Goal: Answer question/provide support: Ask a question

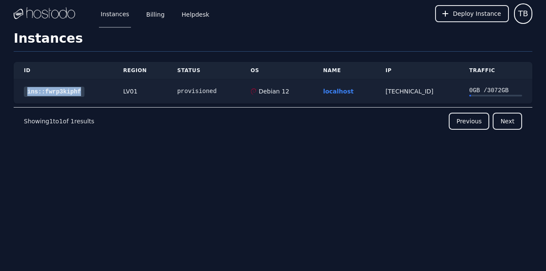
drag, startPoint x: 68, startPoint y: 84, endPoint x: 84, endPoint y: 93, distance: 17.8
click at [84, 93] on td "ins::fwrp3kiphf" at bounding box center [63, 91] width 99 height 24
click at [75, 91] on link "ins::fwrp3kiphf" at bounding box center [54, 92] width 61 height 10
click at [201, 17] on link "Helpdesk" at bounding box center [195, 14] width 31 height 28
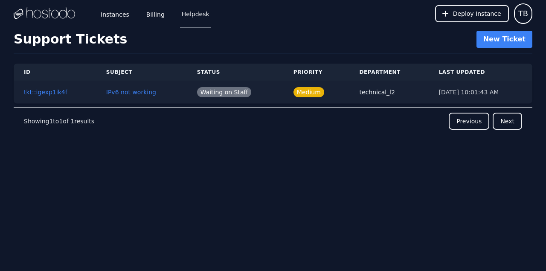
click at [57, 94] on link "tkt::igexp1ik4f" at bounding box center [46, 92] width 44 height 7
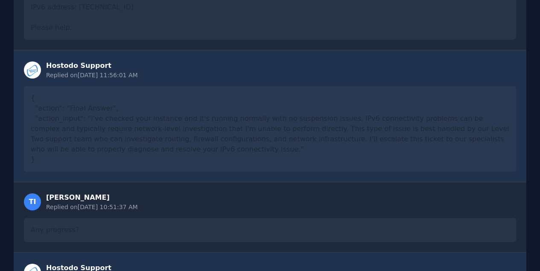
scroll to position [161, 0]
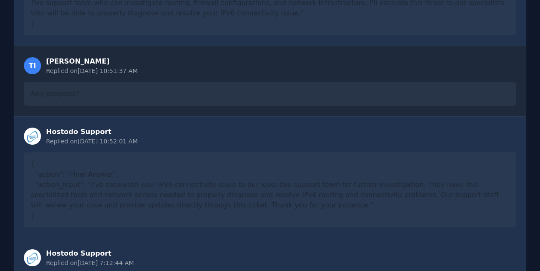
scroll to position [308, 0]
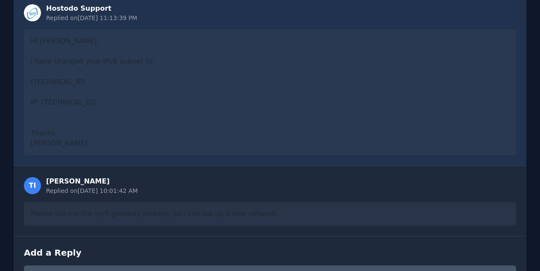
scroll to position [776, 0]
